Goal: Check status: Check status

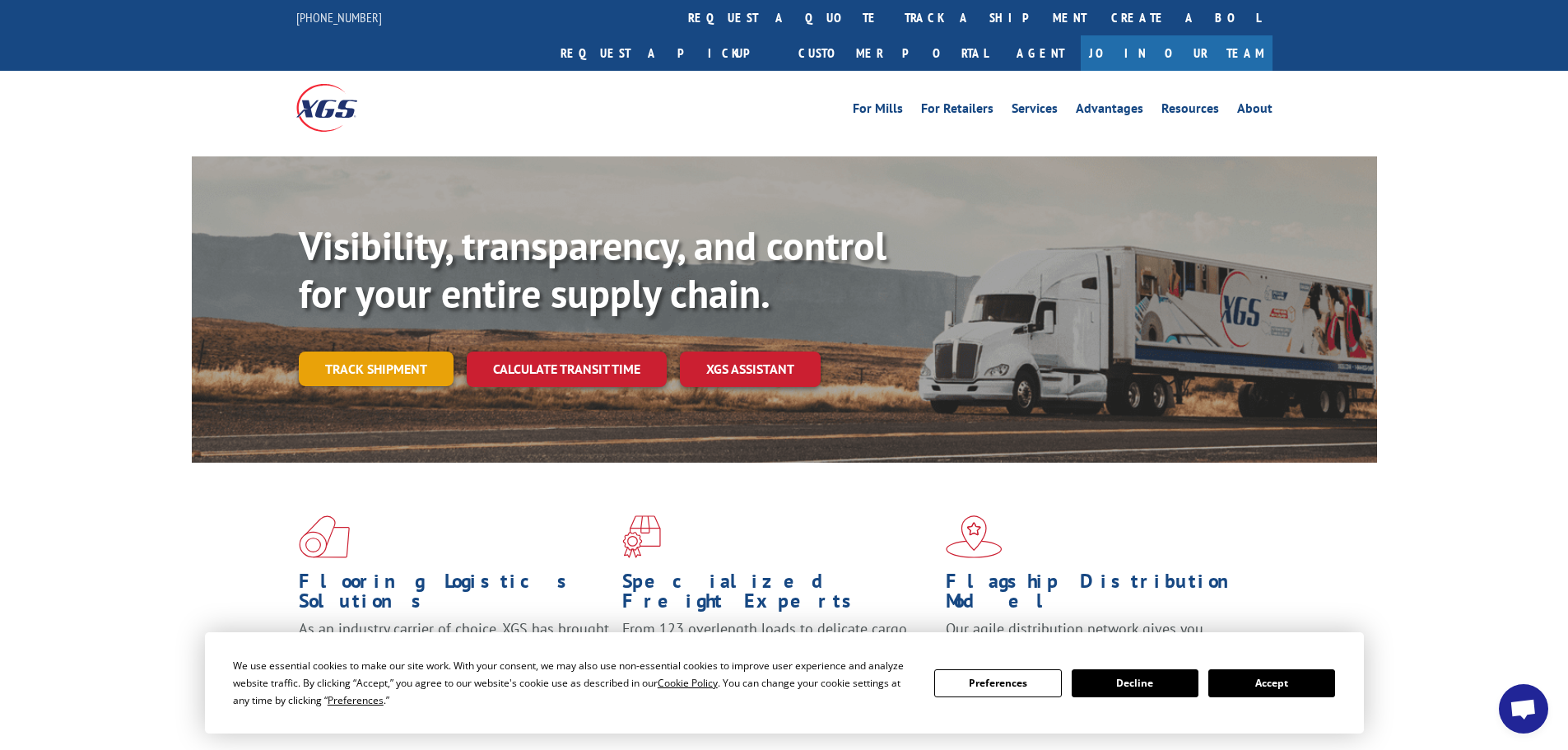
click at [381, 351] on link "Track shipment" at bounding box center [376, 368] width 154 height 34
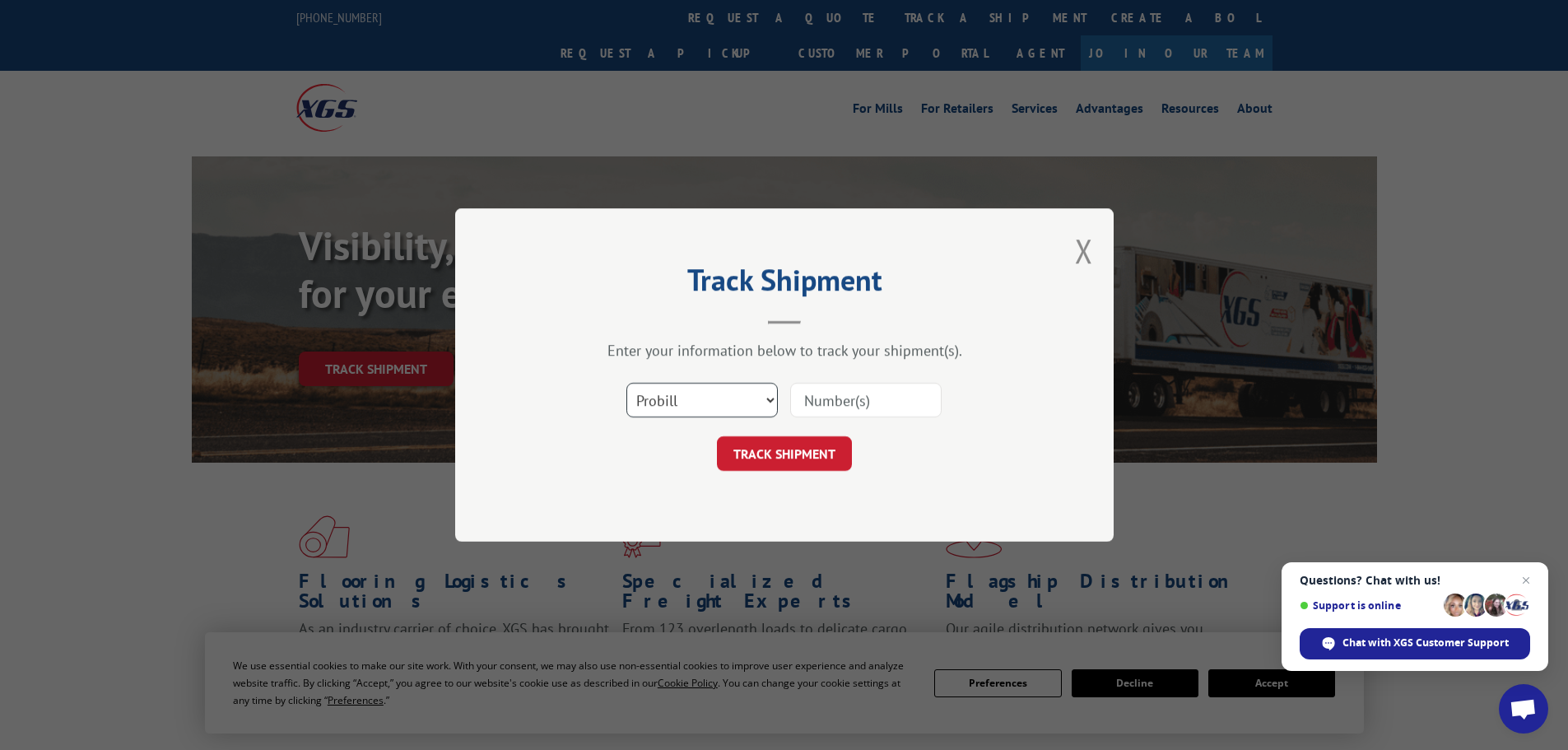
click at [698, 403] on select "Select category... Probill BOL PO" at bounding box center [702, 399] width 152 height 34
select select "bol"
click at [627, 382] on select "Select category... Probill BOL PO" at bounding box center [702, 399] width 152 height 34
click at [812, 401] on input at bounding box center [865, 399] width 152 height 34
paste input "6024802 PRO# - 17229519"
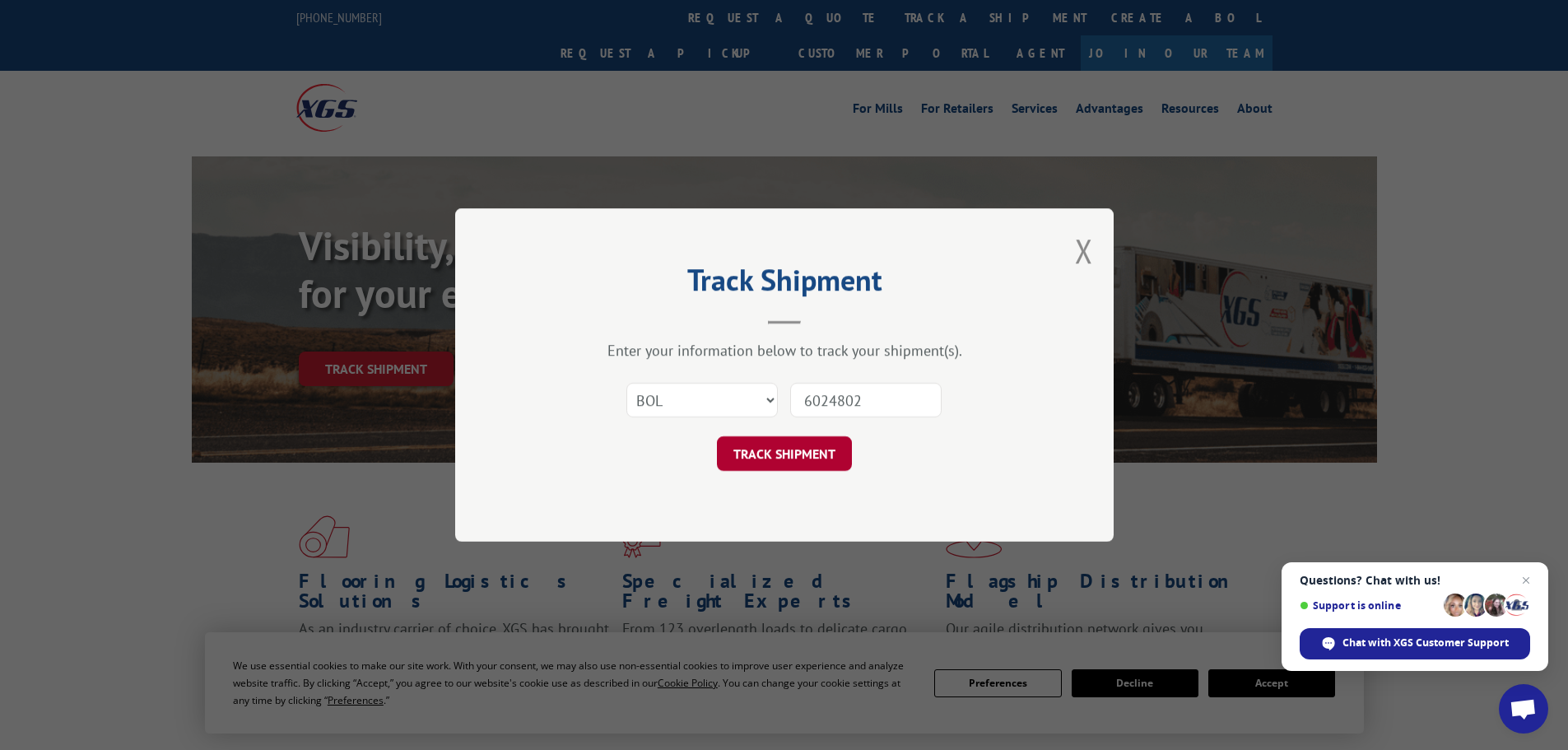
type input "6024802"
click at [806, 453] on button "TRACK SHIPMENT" at bounding box center [784, 453] width 135 height 34
